Goal: Task Accomplishment & Management: Use online tool/utility

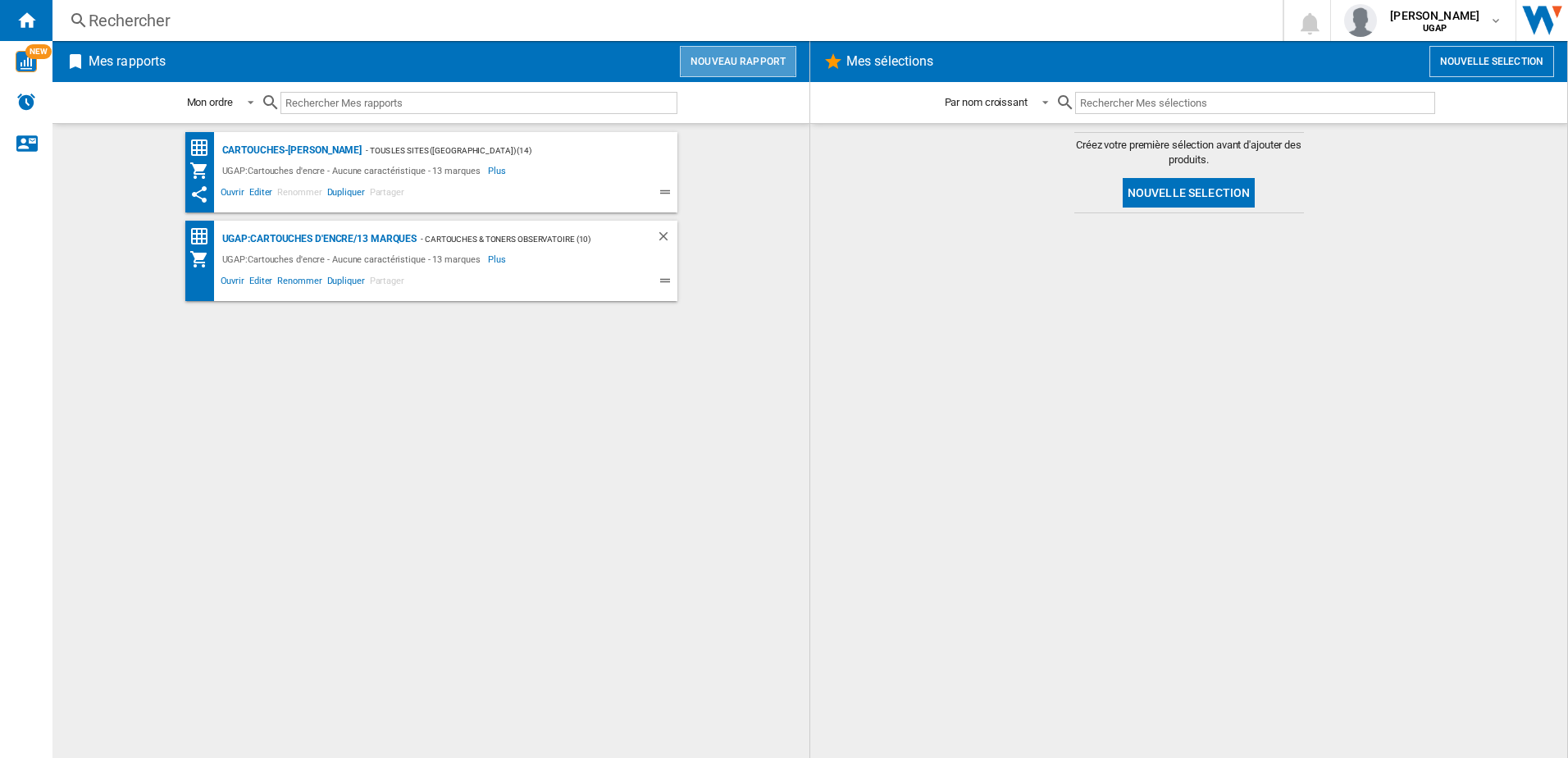
click at [750, 66] on button "Nouveau rapport" at bounding box center [738, 62] width 117 height 31
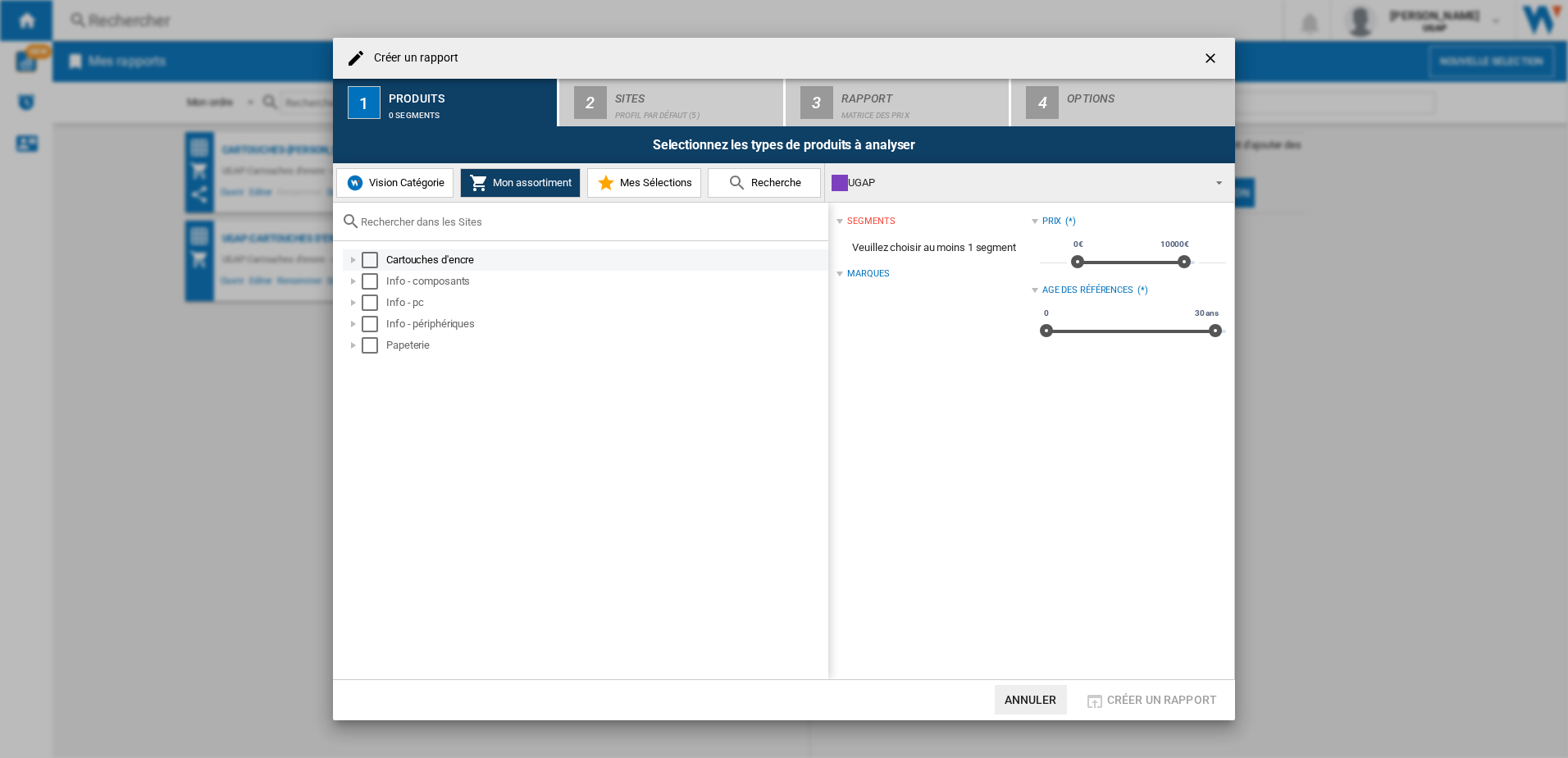
click at [372, 265] on div "Select" at bounding box center [370, 260] width 16 height 16
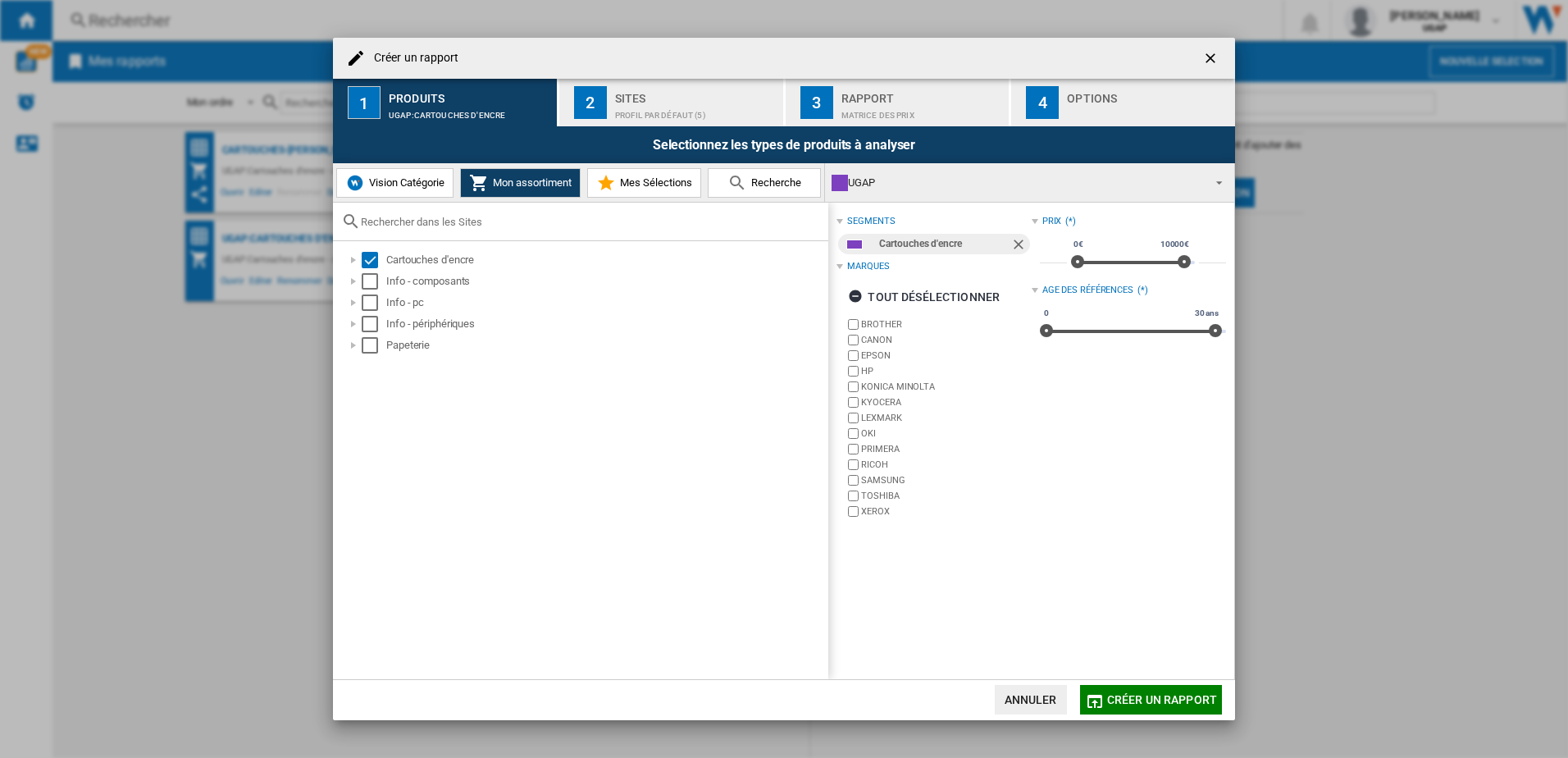
click at [637, 95] on div "Sites" at bounding box center [695, 93] width 162 height 17
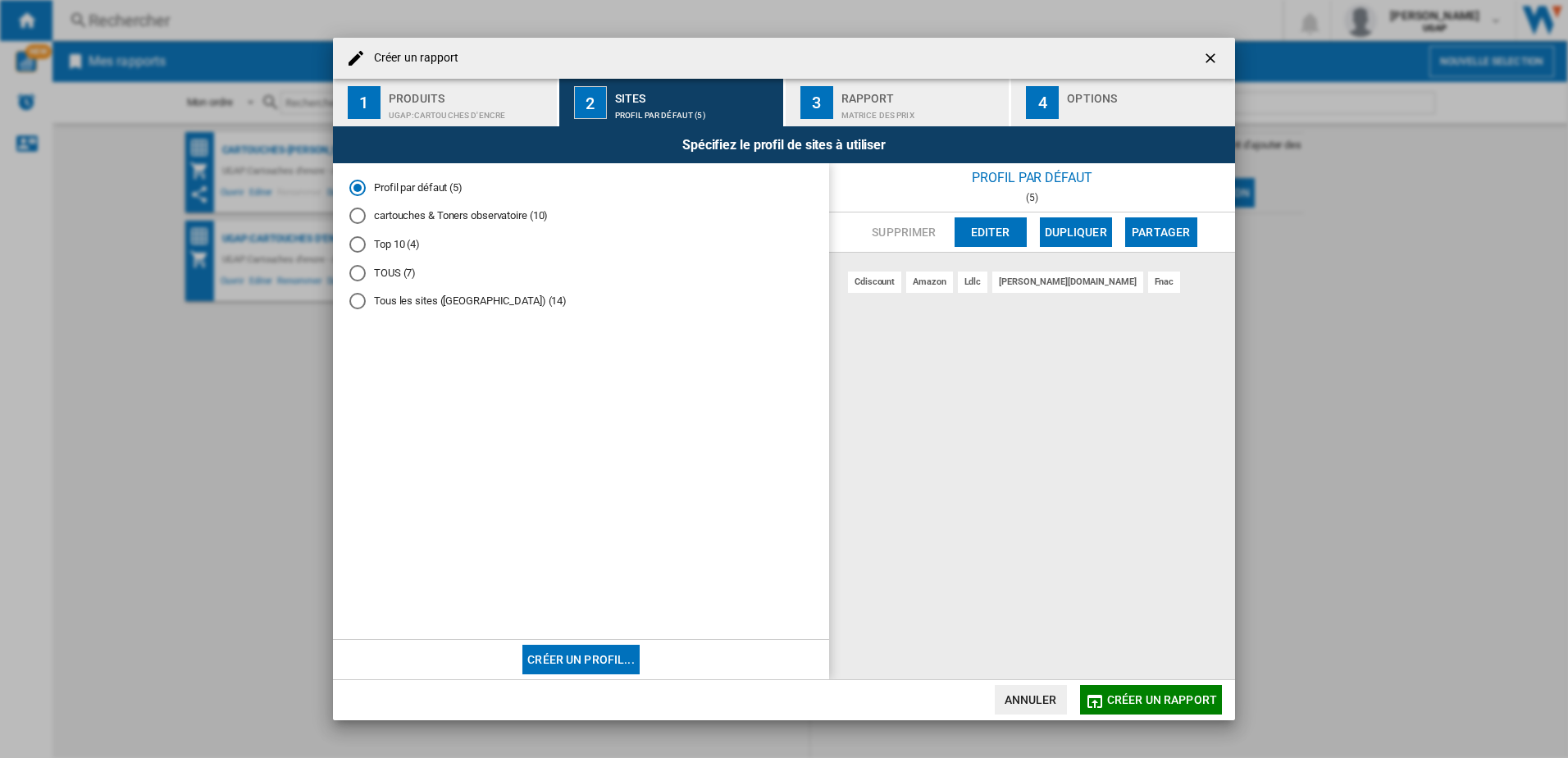
click at [357, 303] on div "Tous les sites (malba) (14)" at bounding box center [357, 301] width 16 height 16
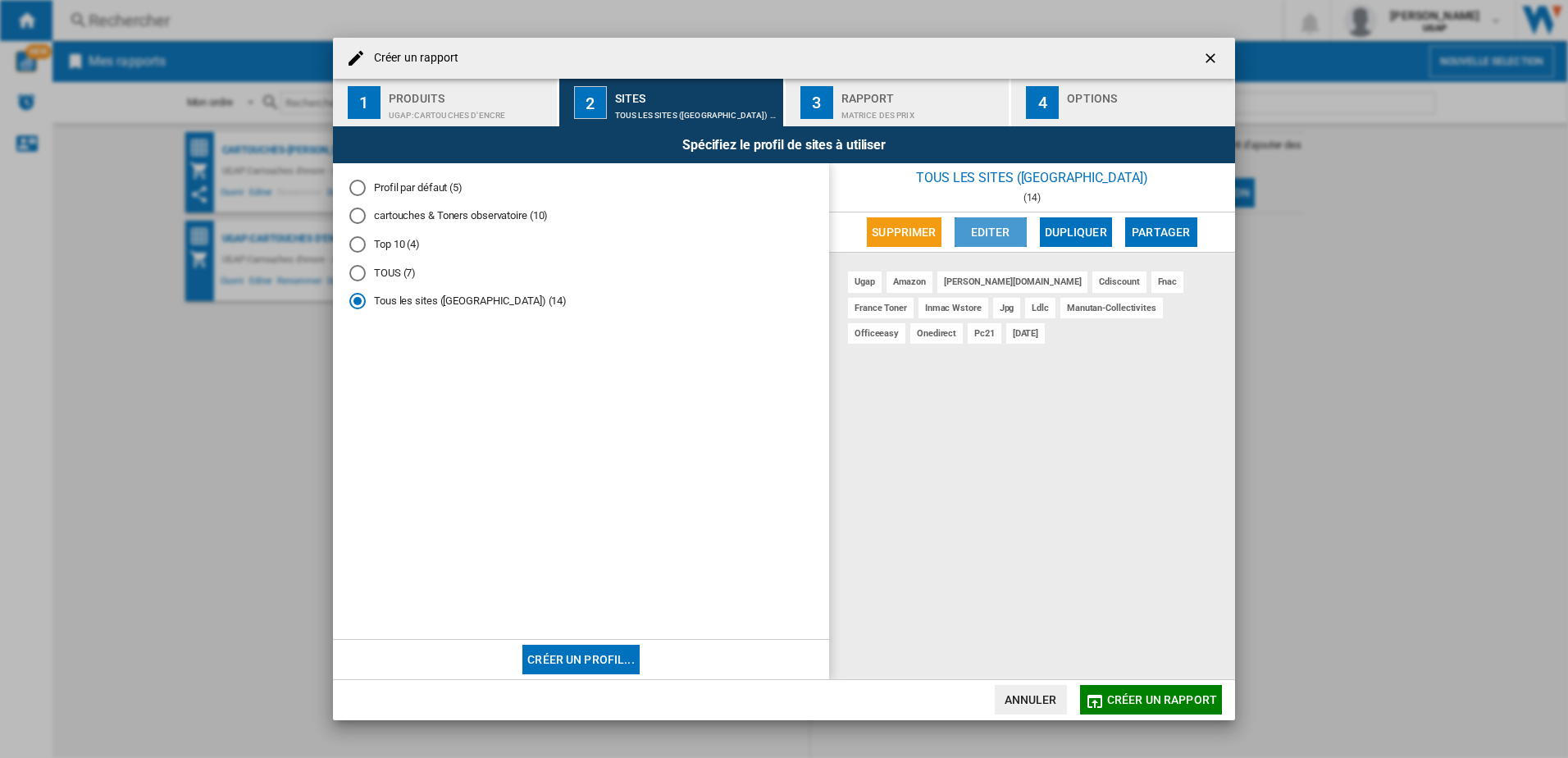
click at [980, 225] on button "Editer" at bounding box center [990, 232] width 72 height 30
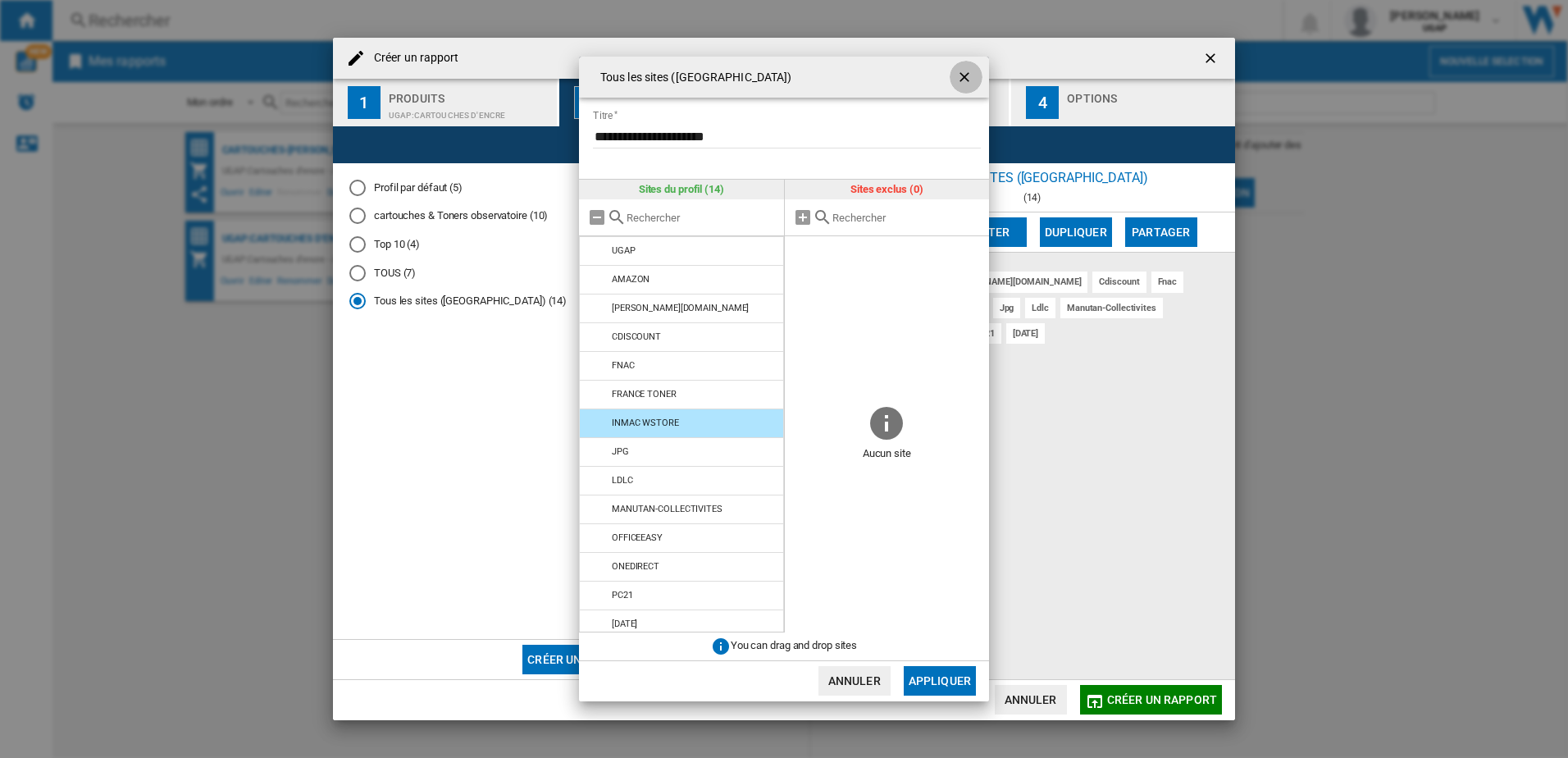
click at [959, 72] on ng-md-icon "getI18NText('BUTTONS.CLOSE_DIALOG')" at bounding box center [966, 79] width 20 height 20
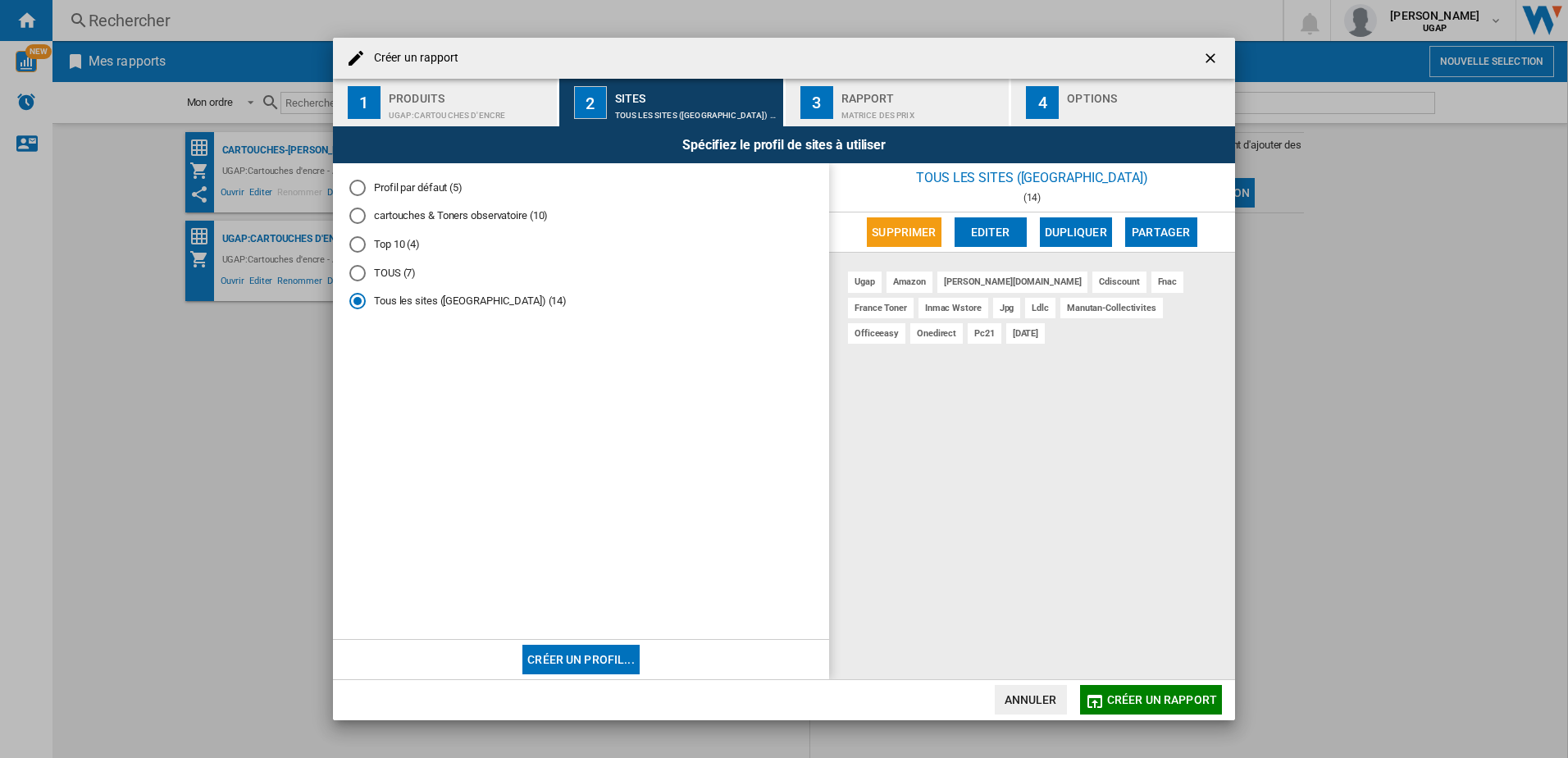
click at [355, 275] on div "TOUS (7)" at bounding box center [357, 273] width 16 height 16
click at [356, 299] on div "Tous les sites (malba) (14)" at bounding box center [357, 301] width 16 height 16
click at [984, 242] on button "Editer" at bounding box center [990, 232] width 72 height 30
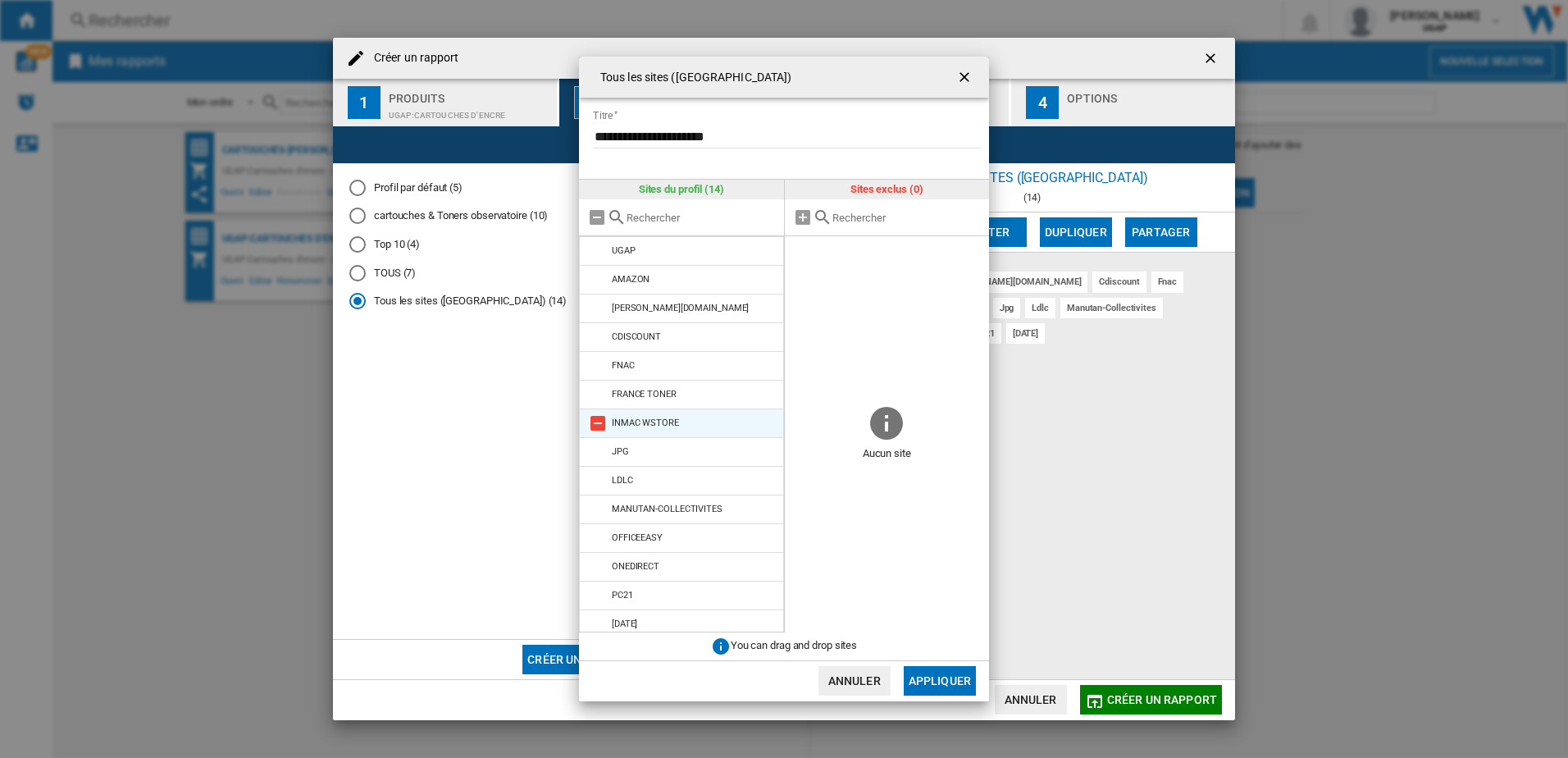
click at [672, 425] on div "INMAC WSTORE" at bounding box center [645, 422] width 67 height 11
click at [805, 213] on md-icon "{{::title}} {{::getI18NText('BUTTONS.CANCEL')}} ..." at bounding box center [803, 217] width 20 height 20
click at [804, 221] on md-icon "{{::title}} {{::getI18NText('BUTTONS.CANCEL')}} ..." at bounding box center [803, 217] width 20 height 20
click at [597, 425] on md-icon "{{::title}} {{::getI18NText('BUTTONS.CANCEL')}} ..." at bounding box center [598, 423] width 20 height 20
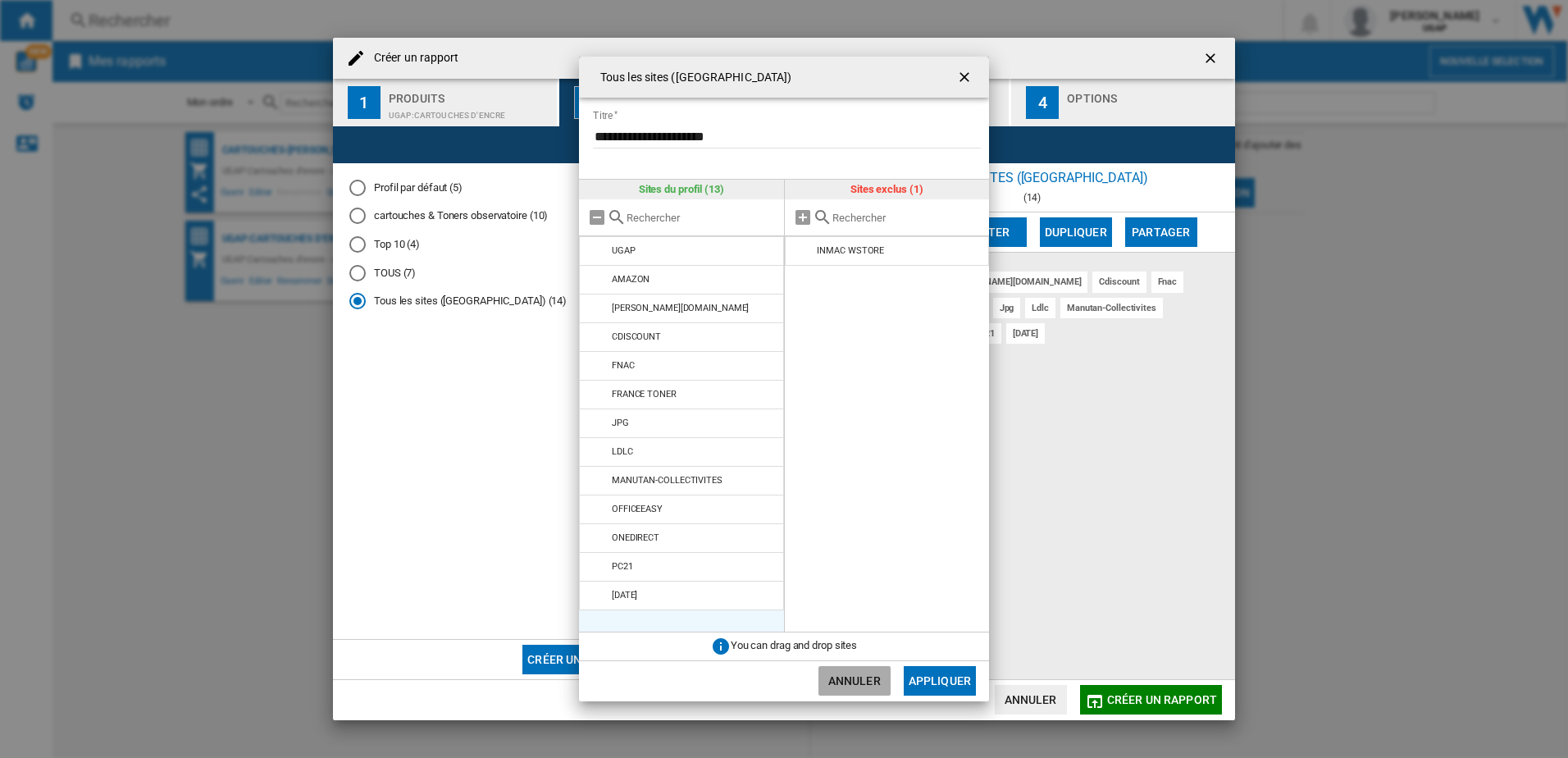
click at [855, 677] on button "Annuler" at bounding box center [855, 680] width 72 height 30
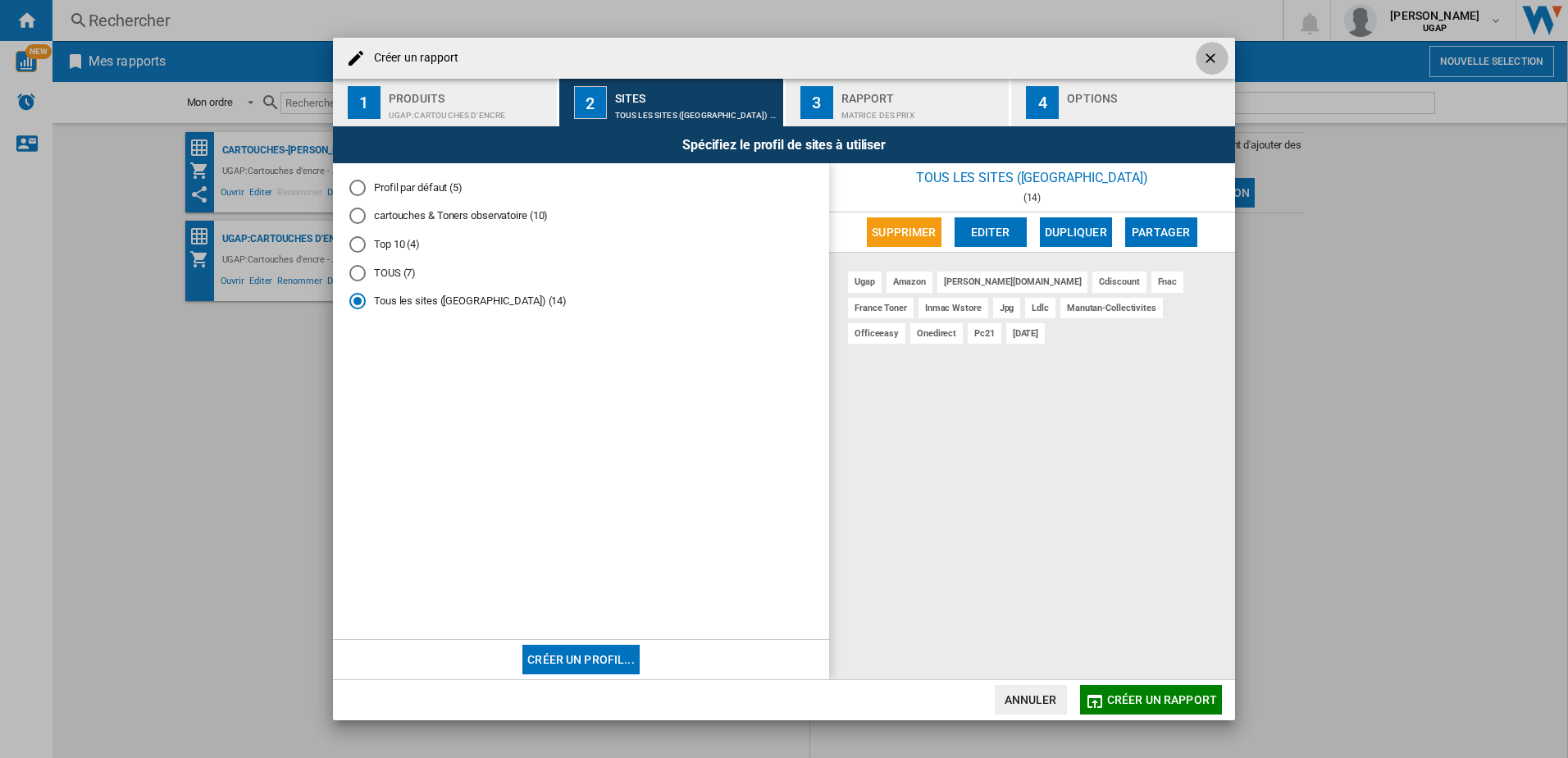
click at [1204, 60] on ng-md-icon "getI18NText('BUTTONS.CLOSE_DIALOG')" at bounding box center [1212, 60] width 20 height 20
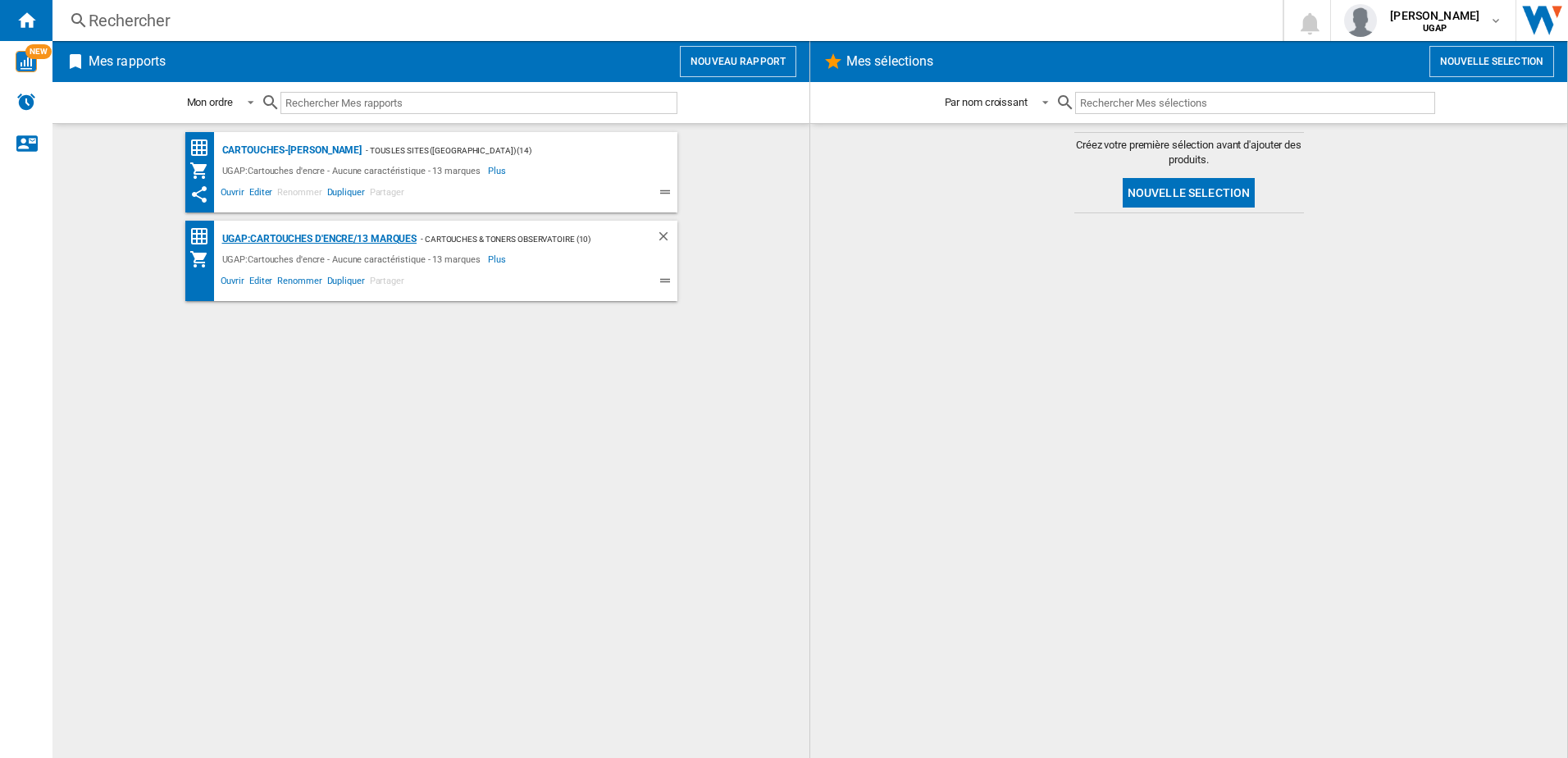
click at [312, 237] on div "UGAP:Cartouches d'encre/13 marques" at bounding box center [317, 239] width 199 height 21
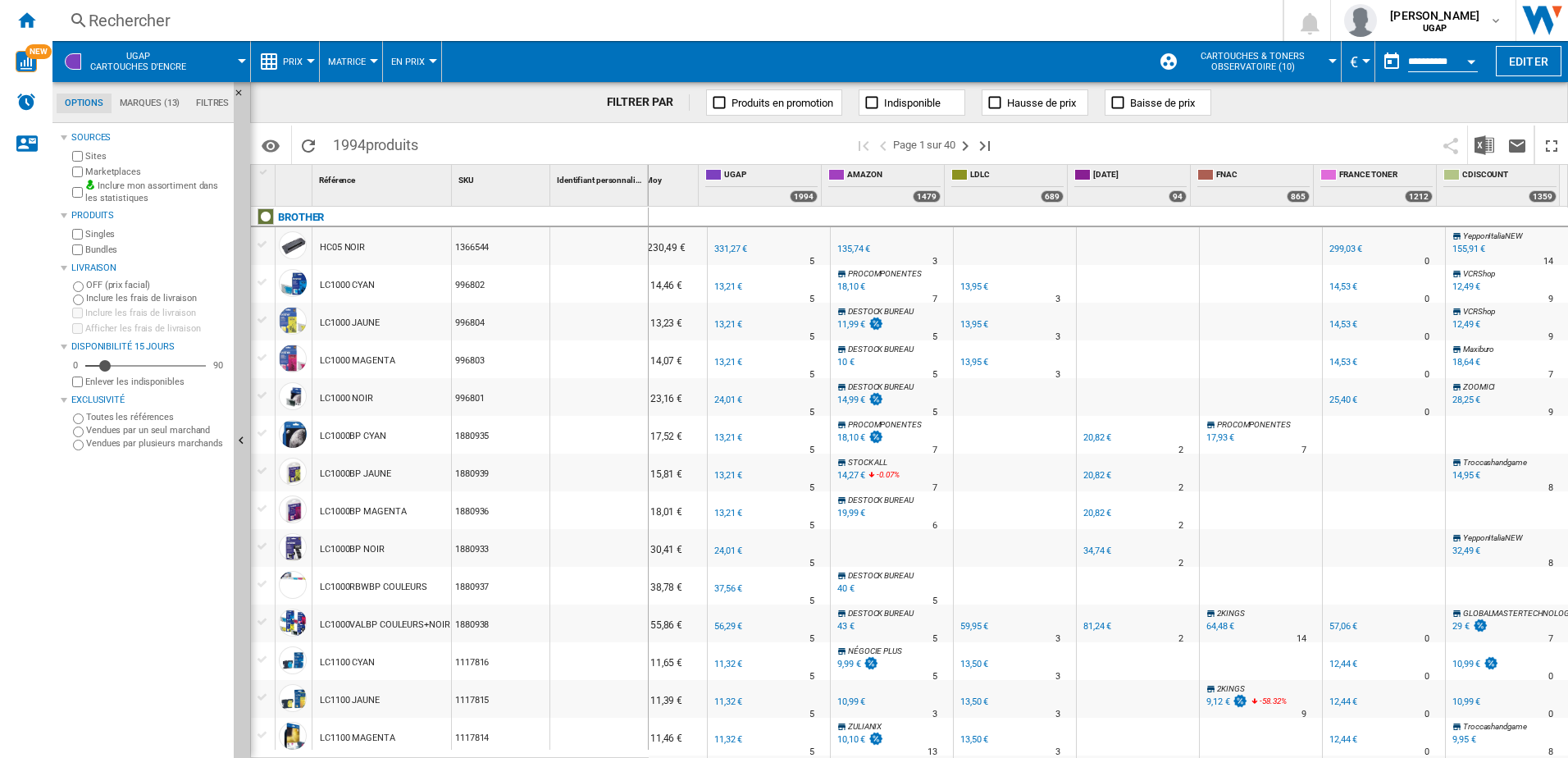
scroll to position [0, 155]
